Goal: Task Accomplishment & Management: Complete application form

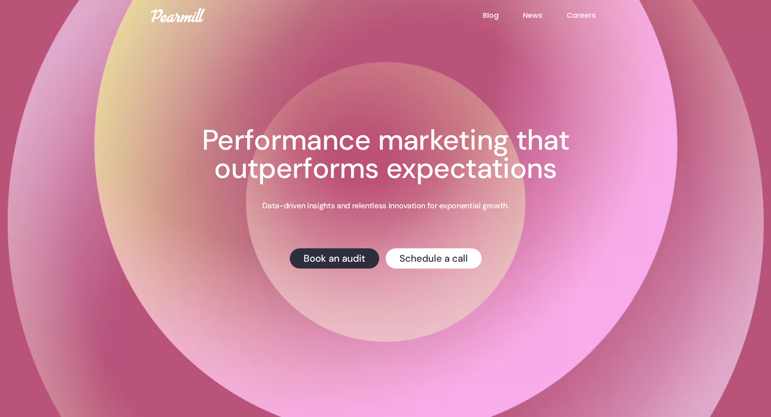
click at [583, 11] on link "Careers" at bounding box center [593, 15] width 53 height 11
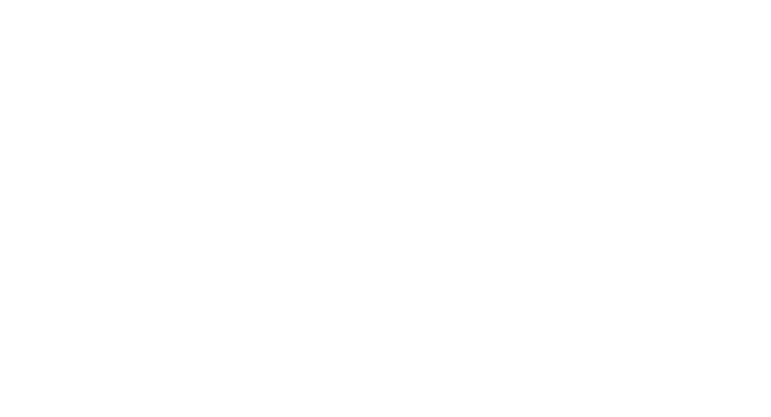
scroll to position [188, 0]
